Goal: Check status: Check status

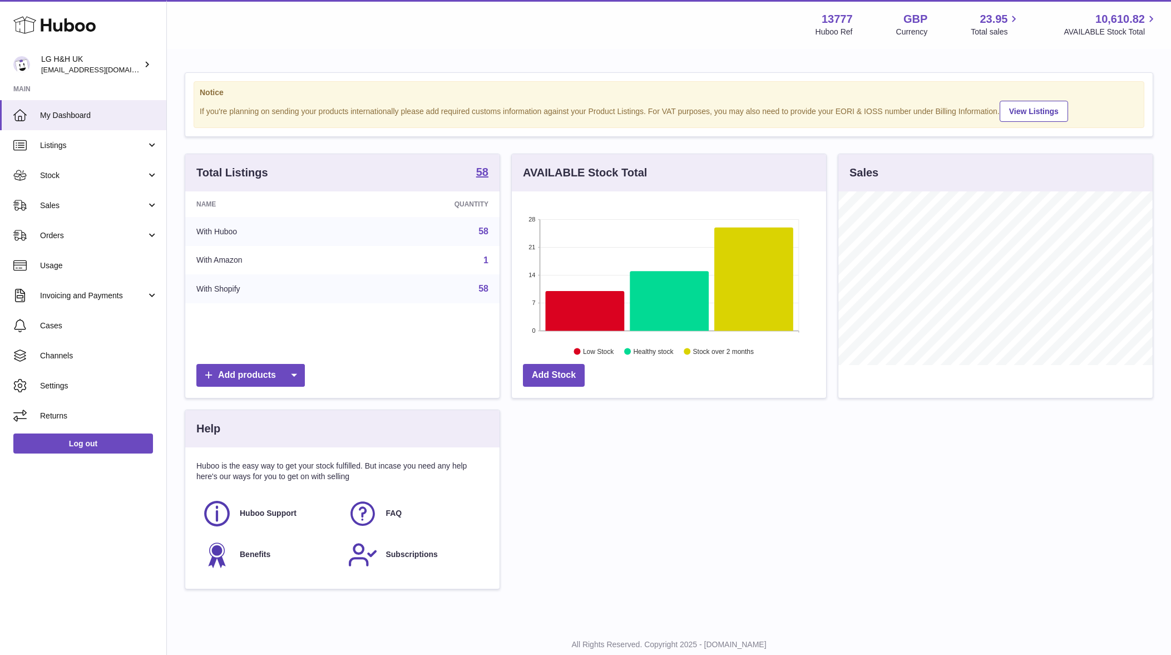
scroll to position [174, 314]
click at [140, 235] on span "Orders" at bounding box center [93, 235] width 106 height 11
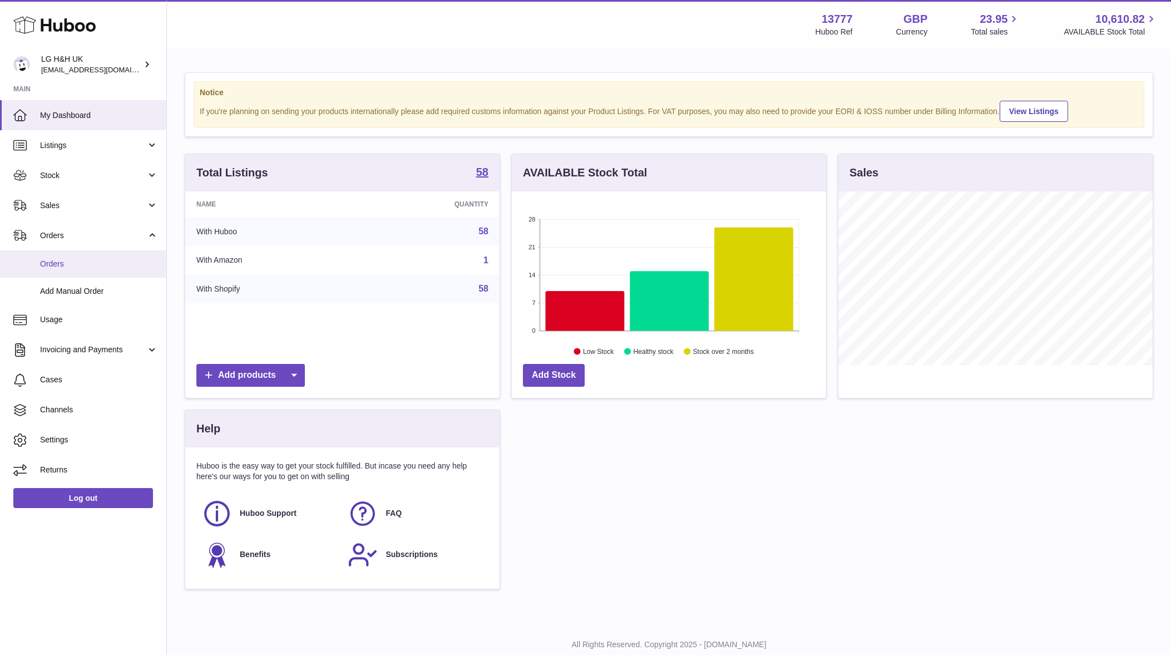
click at [95, 262] on span "Orders" at bounding box center [99, 264] width 118 height 11
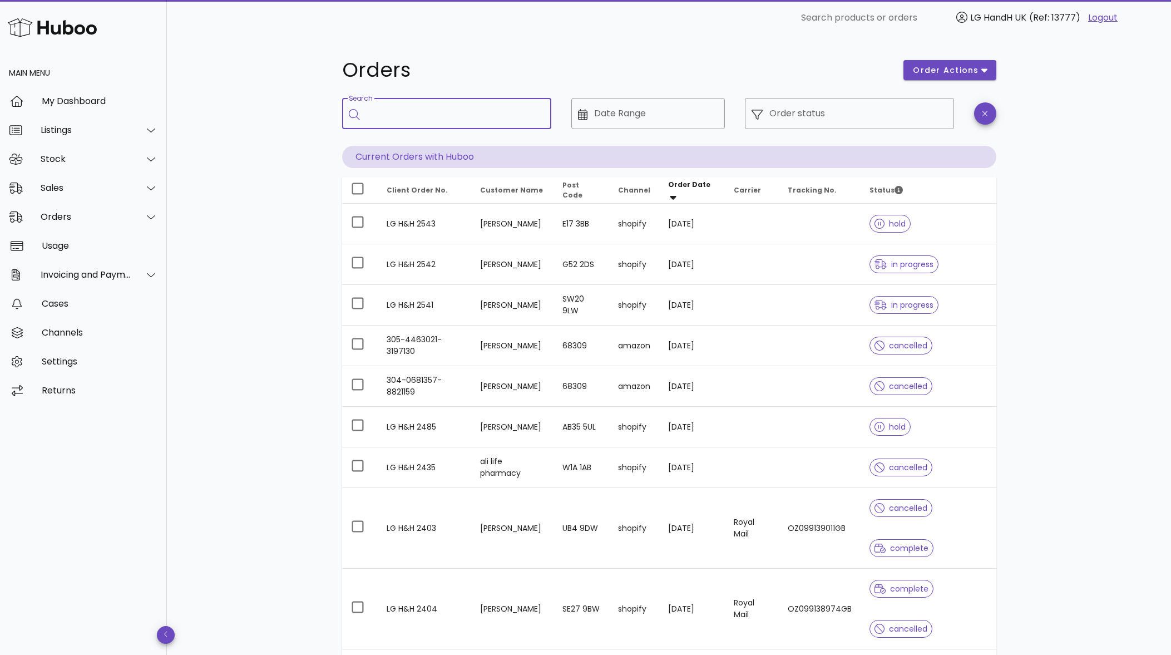
click at [437, 114] on input "Search" at bounding box center [455, 114] width 176 height 18
paste input "**********"
type input "**********"
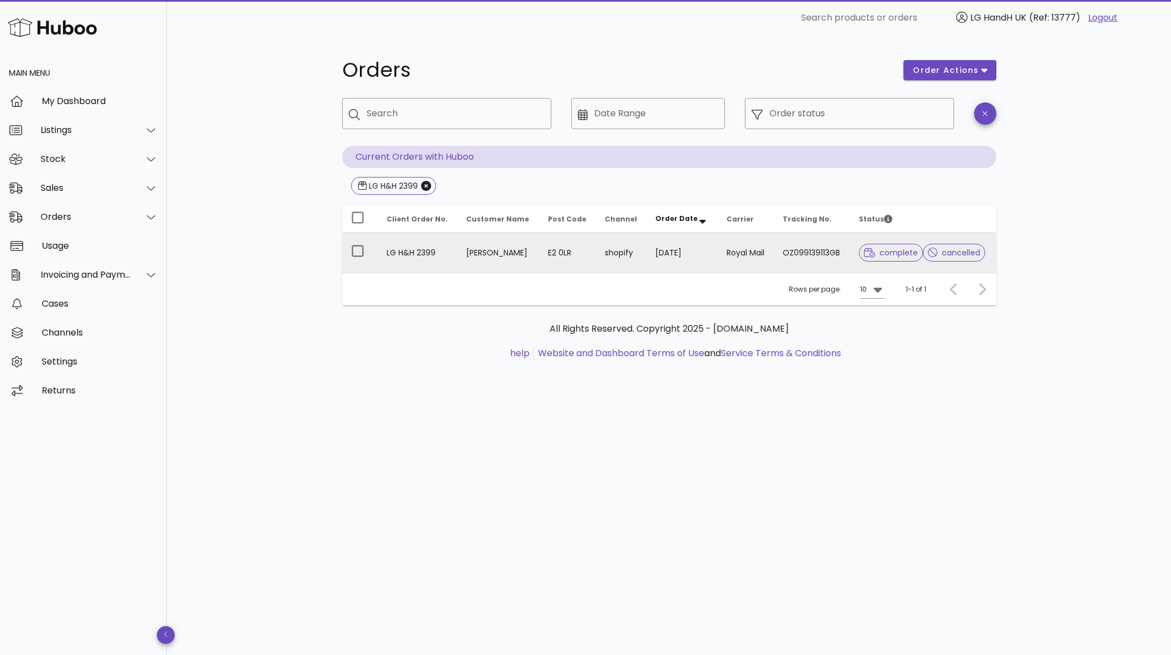
click at [539, 252] on td "E2 0LR" at bounding box center [567, 253] width 57 height 40
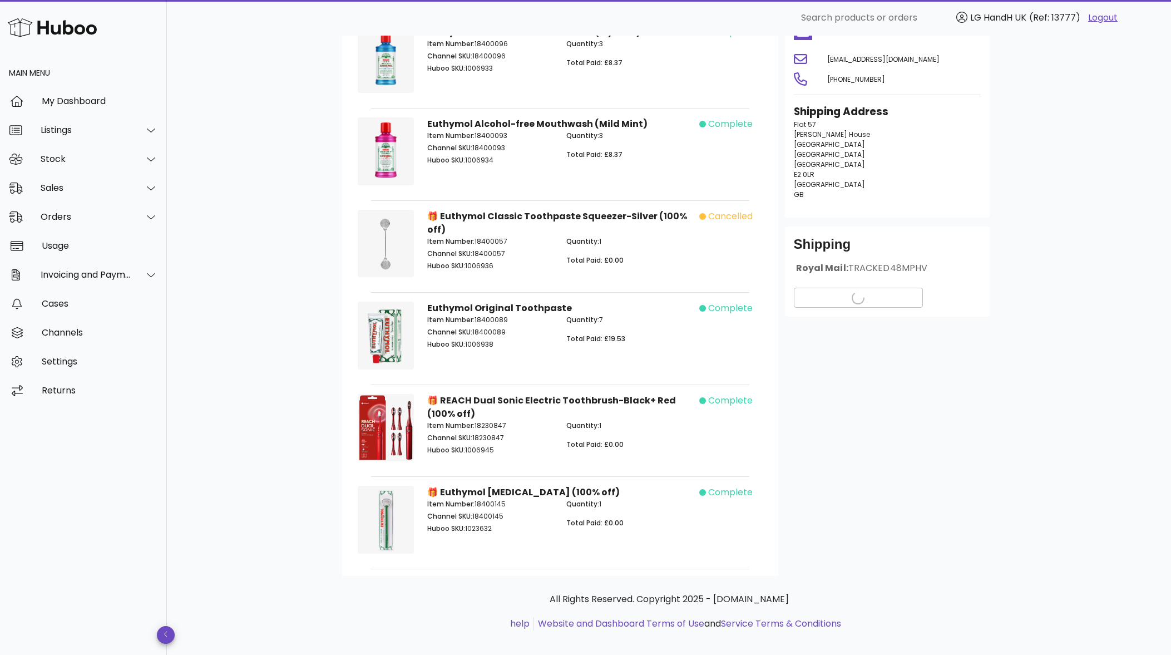
scroll to position [36, 0]
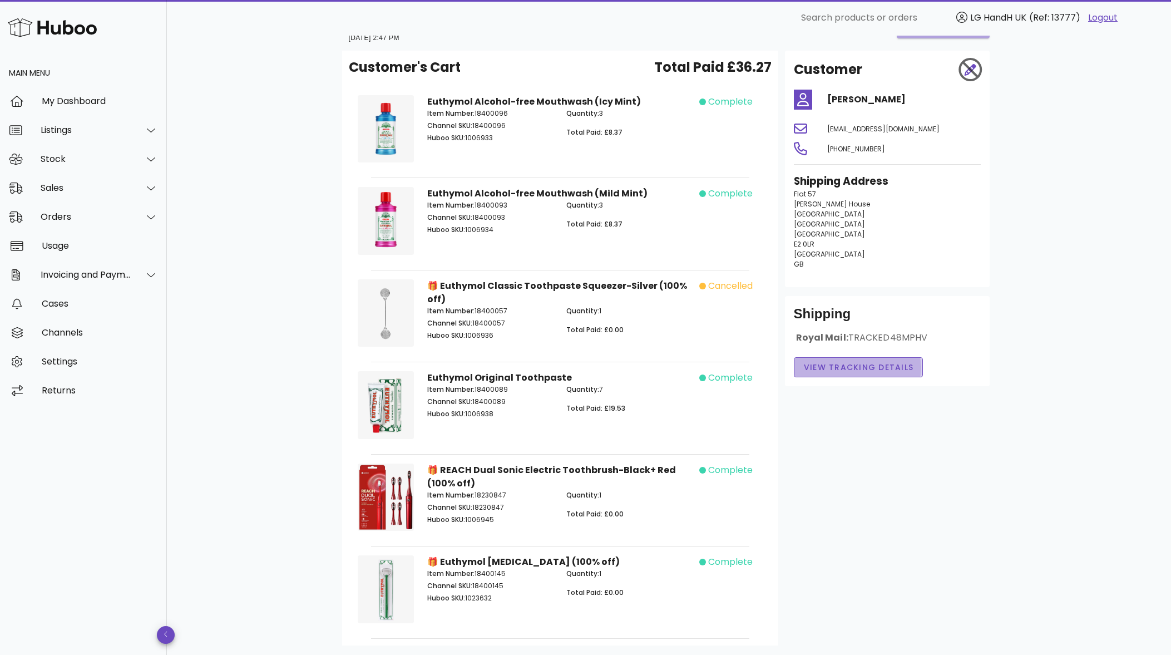
click at [893, 359] on button "View Tracking details" at bounding box center [859, 367] width 130 height 20
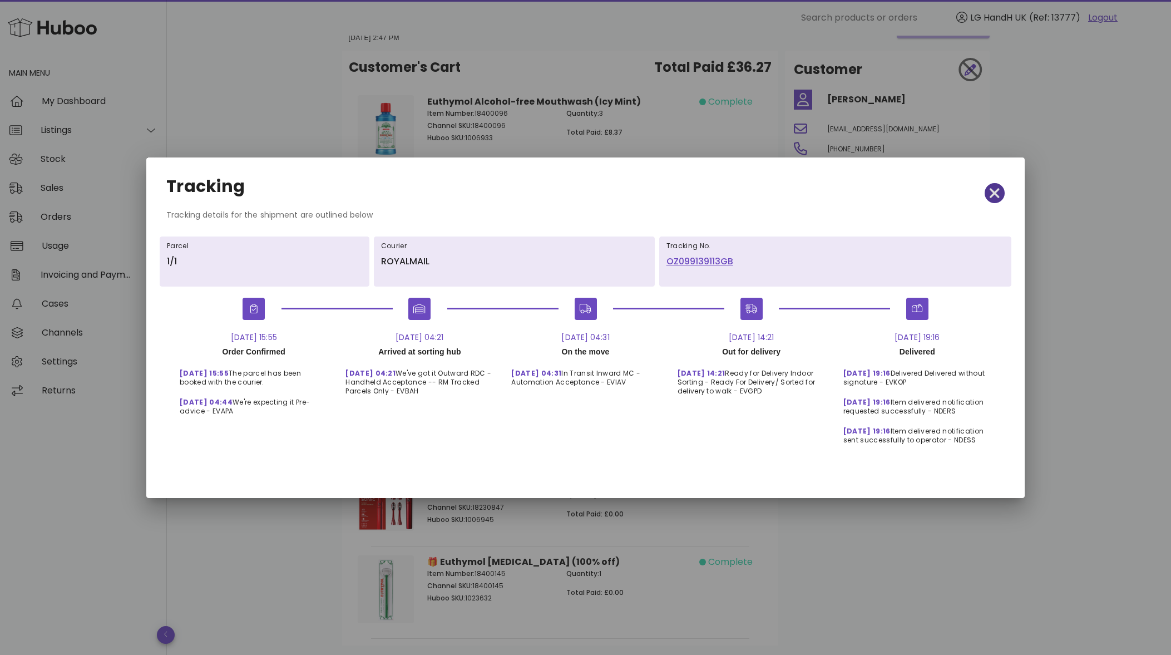
click at [995, 194] on icon "button" at bounding box center [995, 193] width 10 height 10
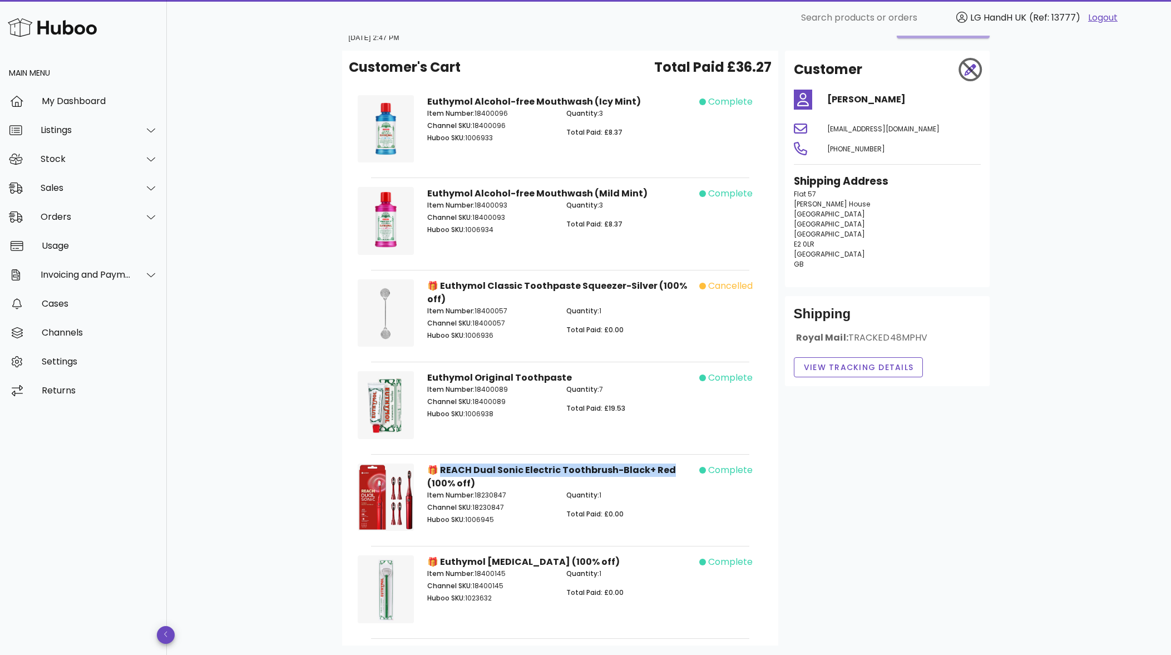
drag, startPoint x: 674, startPoint y: 459, endPoint x: 444, endPoint y: 456, distance: 230.4
click at [444, 457] on div "🎁 REACH Dual Sonic Electric Toothbrush-Black+ Red (100% off) Item Number: 18230…" at bounding box center [560, 499] width 279 height 85
copy strong "EACH Dual Sonic Electric Toothbrush-Black+ Red"
drag, startPoint x: 661, startPoint y: 96, endPoint x: 464, endPoint y: 98, distance: 196.4
click at [464, 98] on div "Euthymol Alcohol-free Mouthwash (Icy Mint) Item Number: 18400096 Channel SKU: 1…" at bounding box center [560, 130] width 279 height 85
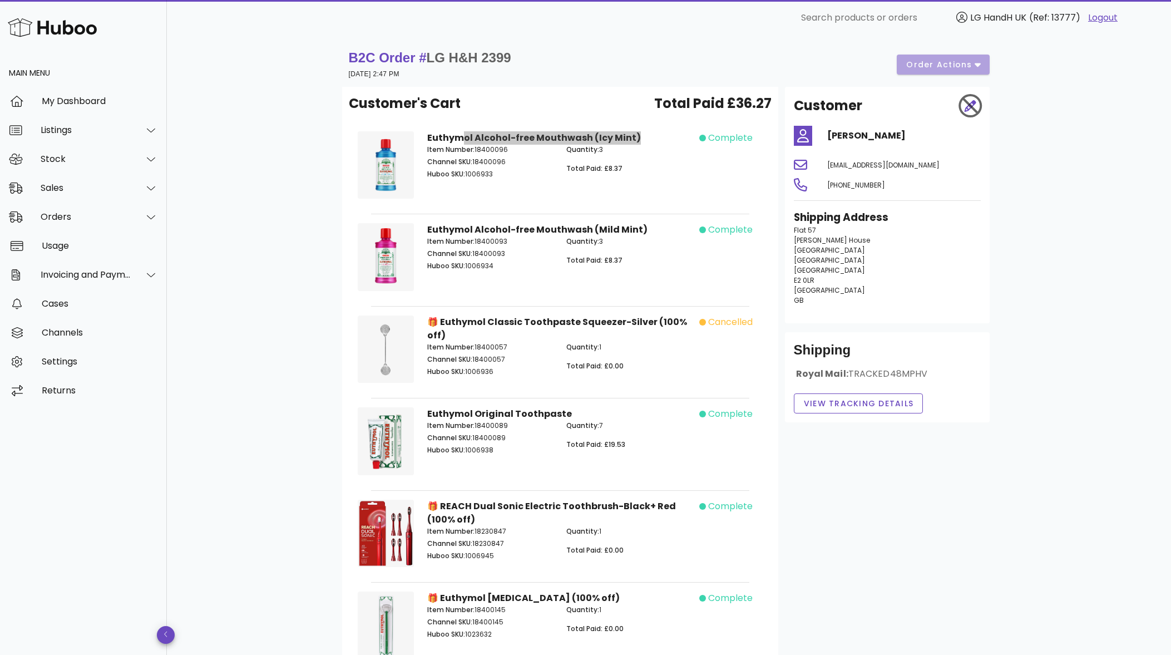
scroll to position [0, 0]
